Goal: Find specific page/section: Find specific page/section

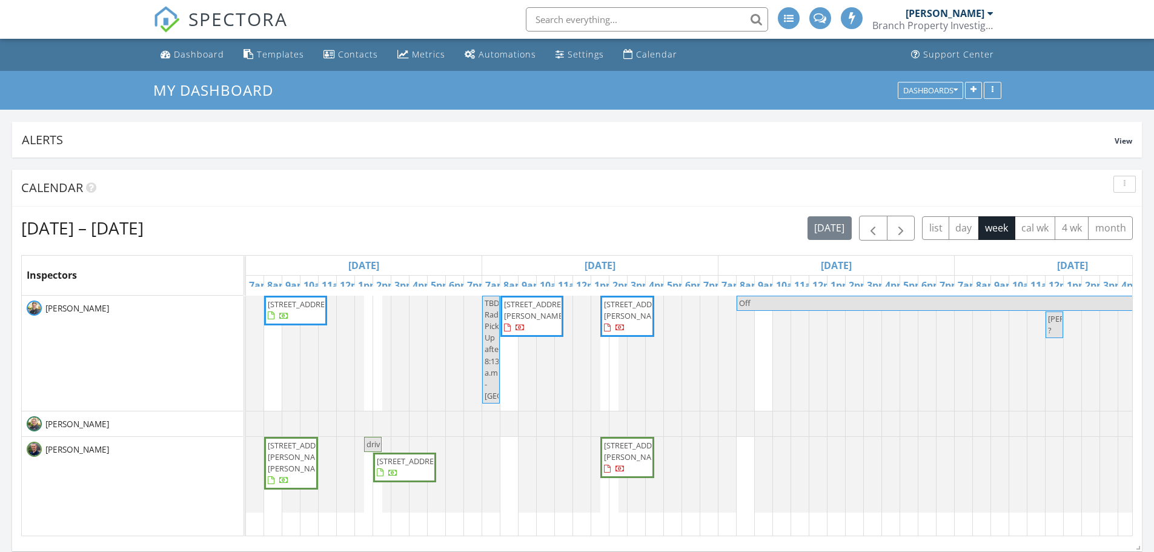
scroll to position [788, 1173]
click at [299, 309] on span "605 City View Dr , Minnetonka 55305" at bounding box center [302, 304] width 68 height 11
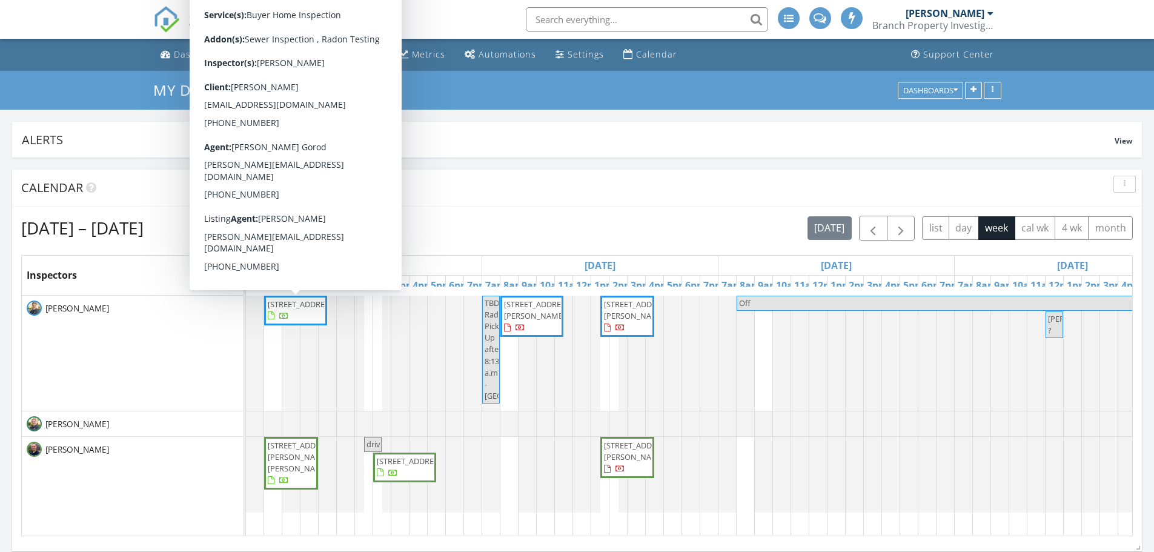
scroll to position [0, 0]
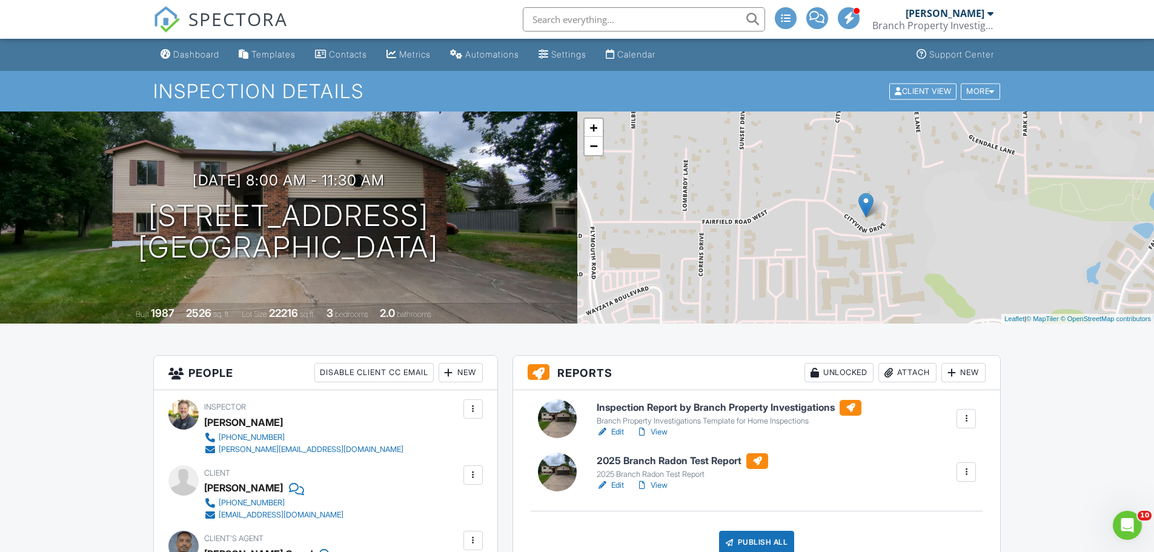
click at [712, 412] on h6 "Inspection Report by Branch Property Investigations" at bounding box center [729, 408] width 265 height 16
